Goal: Task Accomplishment & Management: Complete application form

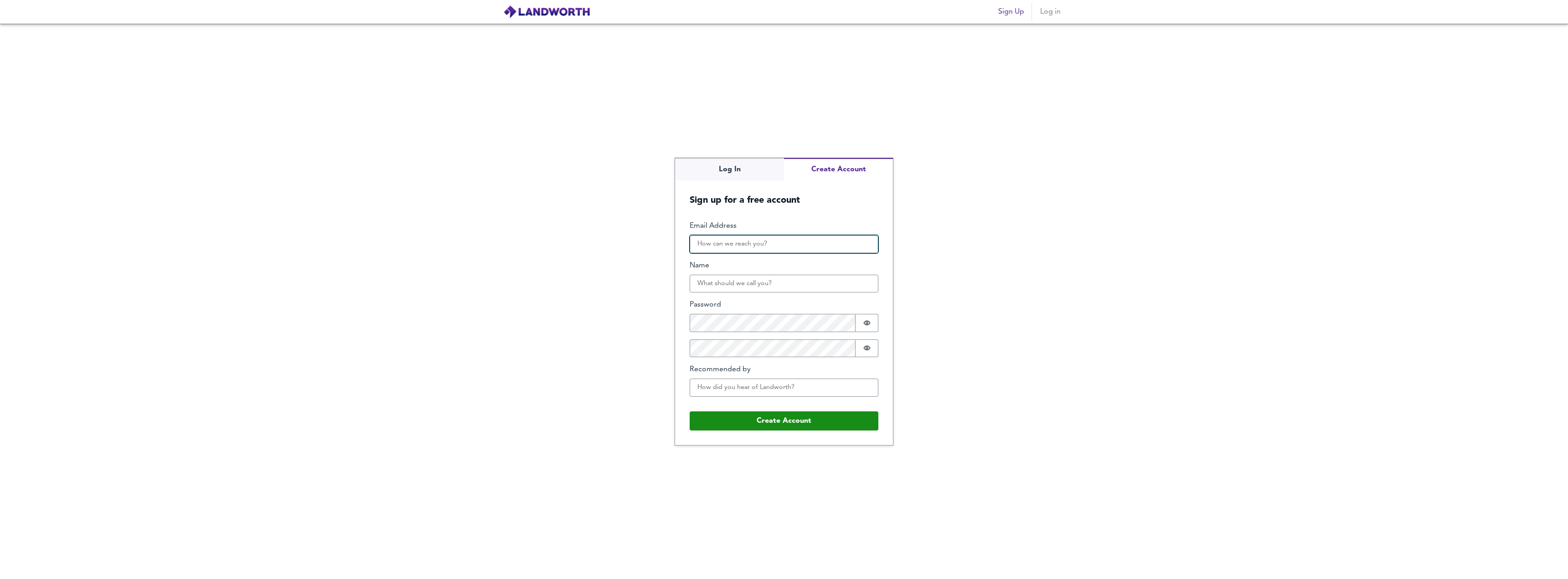
click at [728, 246] on input "Email Address" at bounding box center [784, 244] width 189 height 18
type input "[EMAIL_ADDRESS][DOMAIN_NAME]"
click at [733, 279] on input "Name" at bounding box center [784, 284] width 189 height 18
type input "Friendly Builds Limtied"
click at [753, 381] on input "Recommended by" at bounding box center [784, 388] width 189 height 18
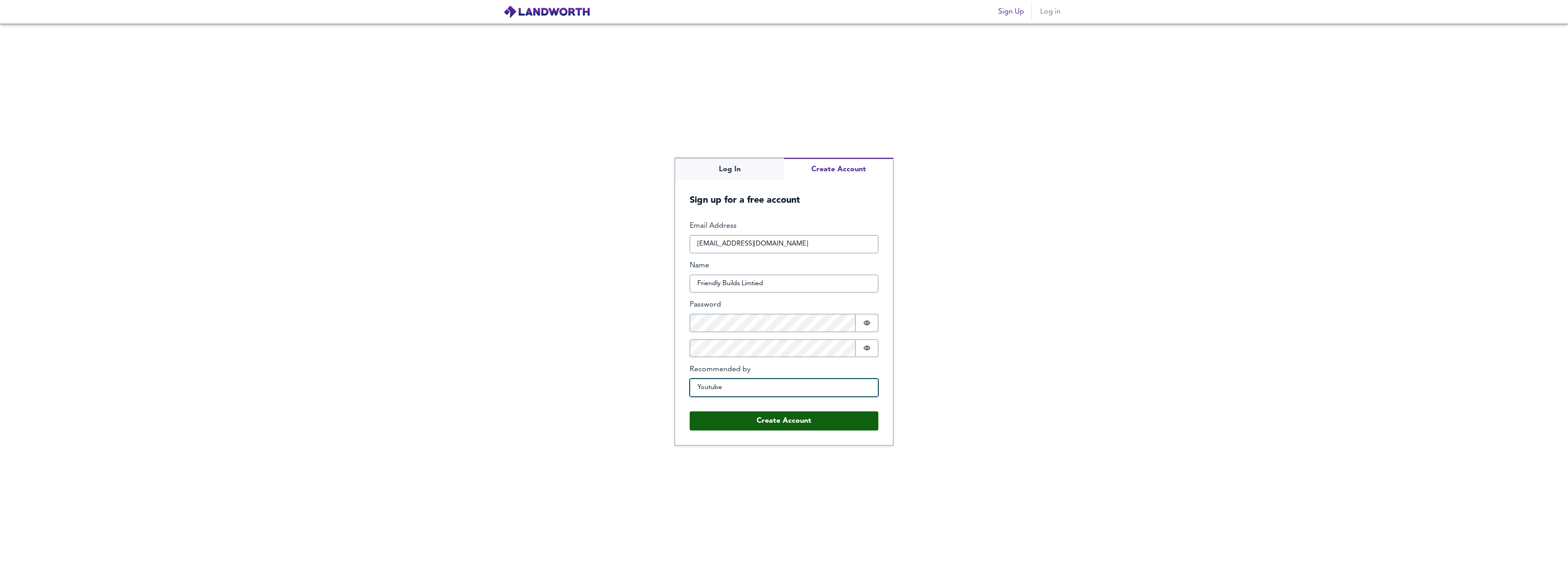
type input "Youtube"
click at [817, 420] on button "Create Account" at bounding box center [784, 420] width 189 height 19
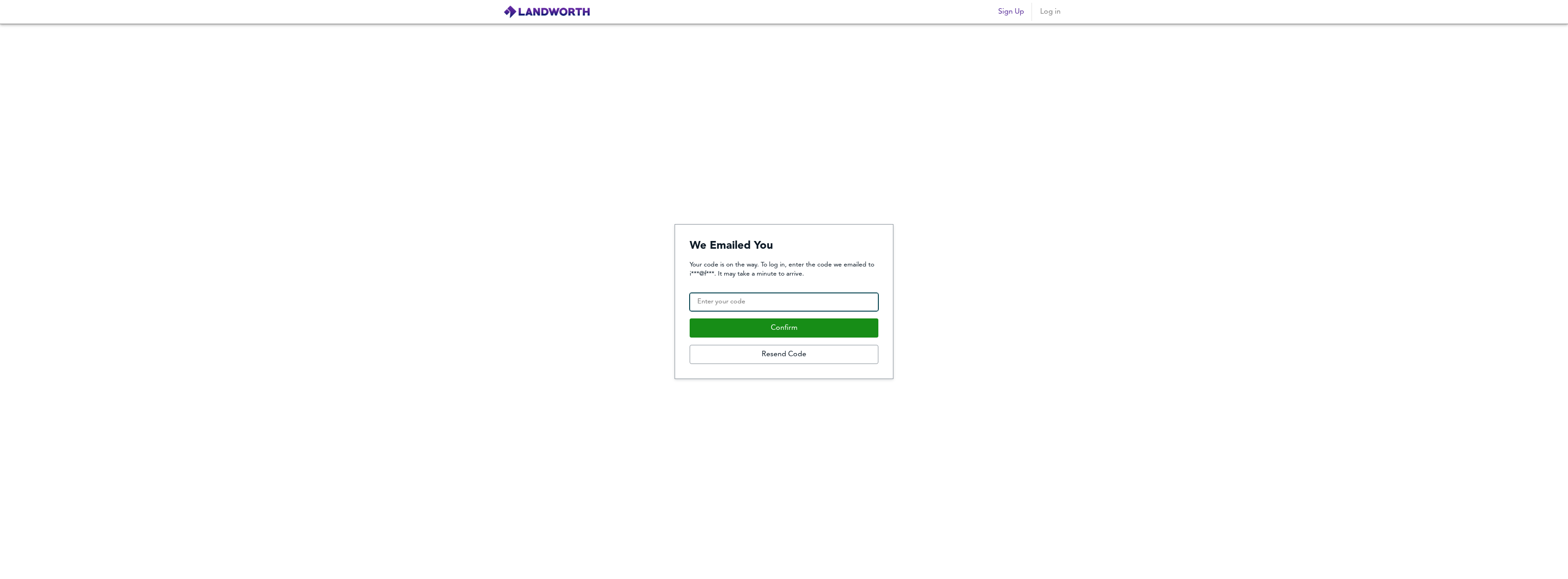
click at [757, 299] on input "Confirmation Code" at bounding box center [784, 302] width 189 height 18
paste input "875339"
type input "875339"
click at [780, 326] on button "Confirm" at bounding box center [784, 328] width 189 height 19
